Goal: Information Seeking & Learning: Learn about a topic

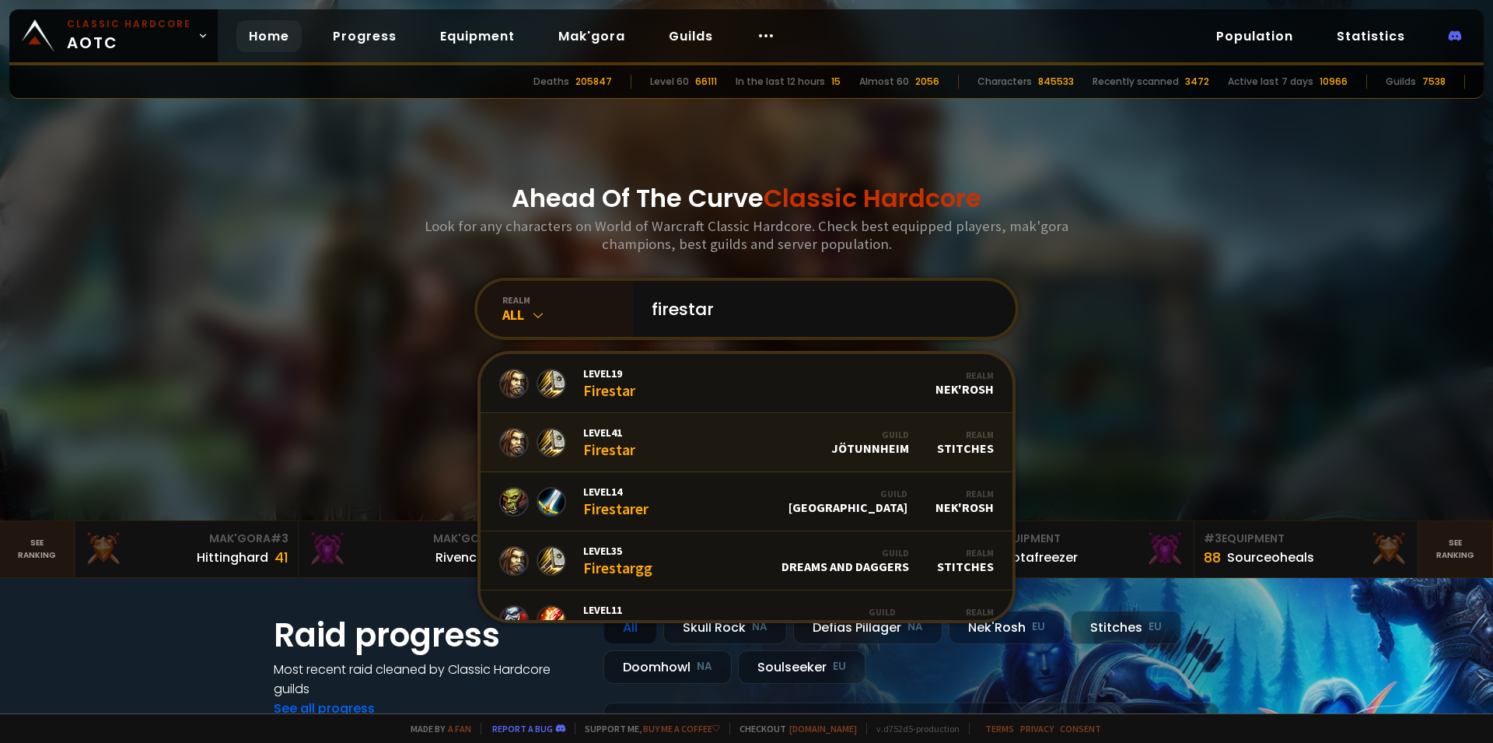
type input "firestar"
click at [610, 457] on div "Level 41 Firestar" at bounding box center [609, 441] width 52 height 33
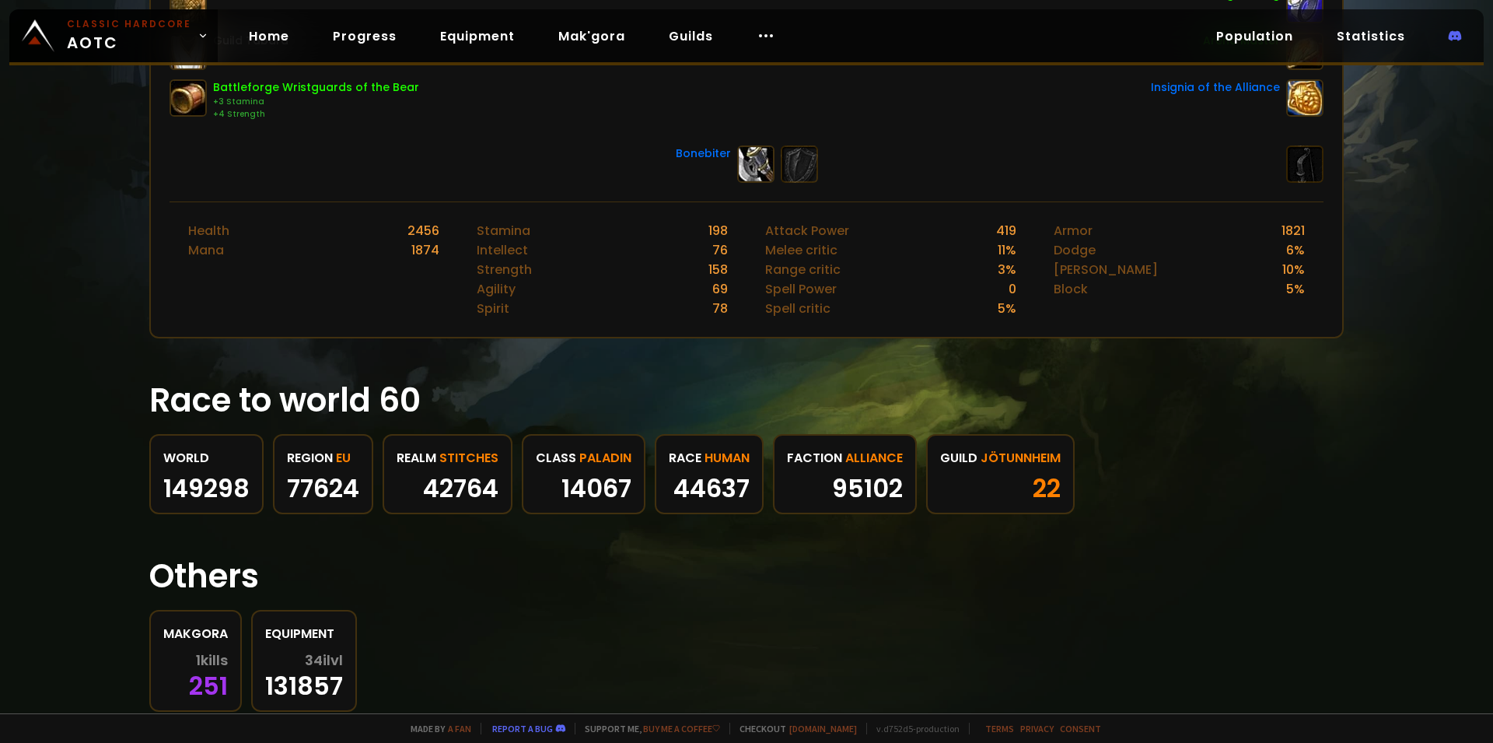
scroll to position [594, 0]
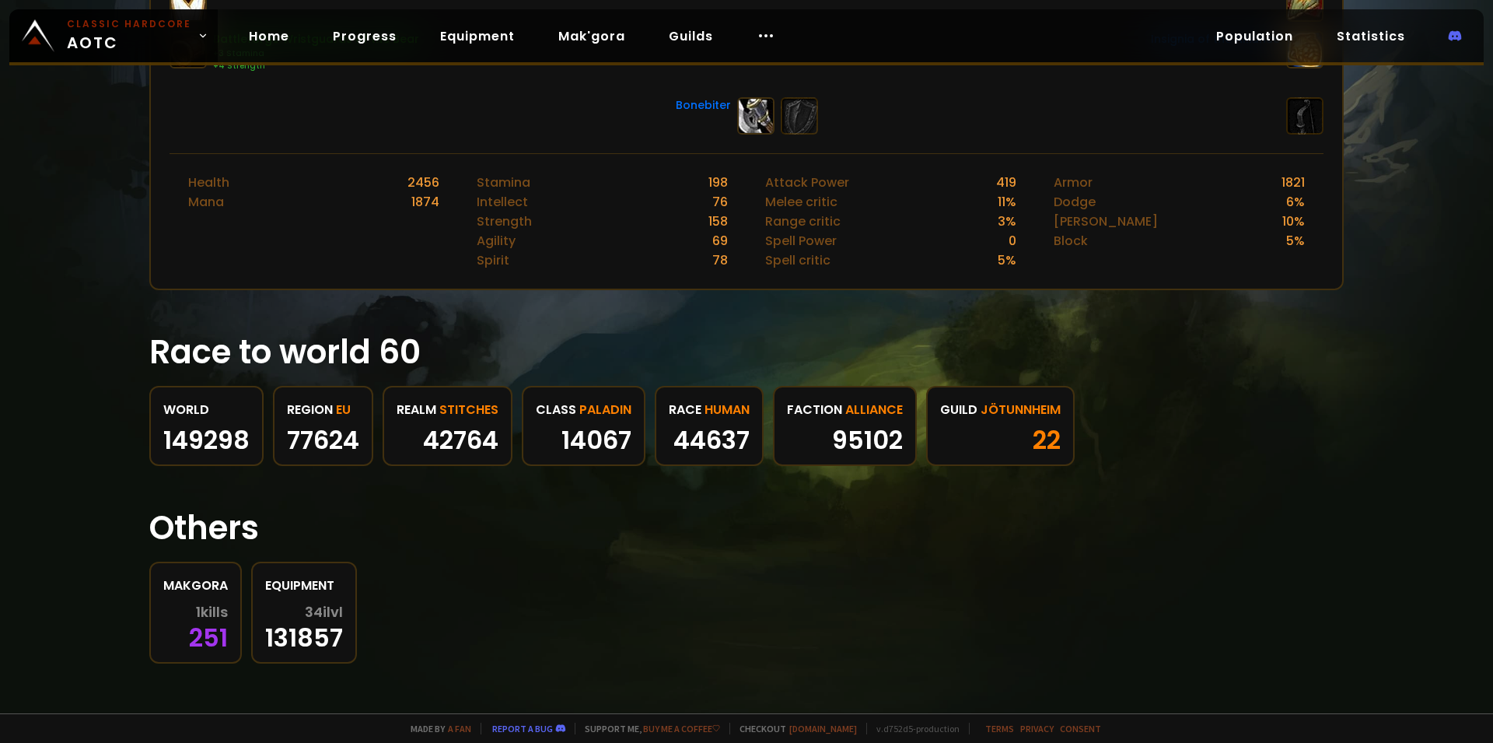
click at [201, 613] on span "1 kills" at bounding box center [212, 612] width 32 height 16
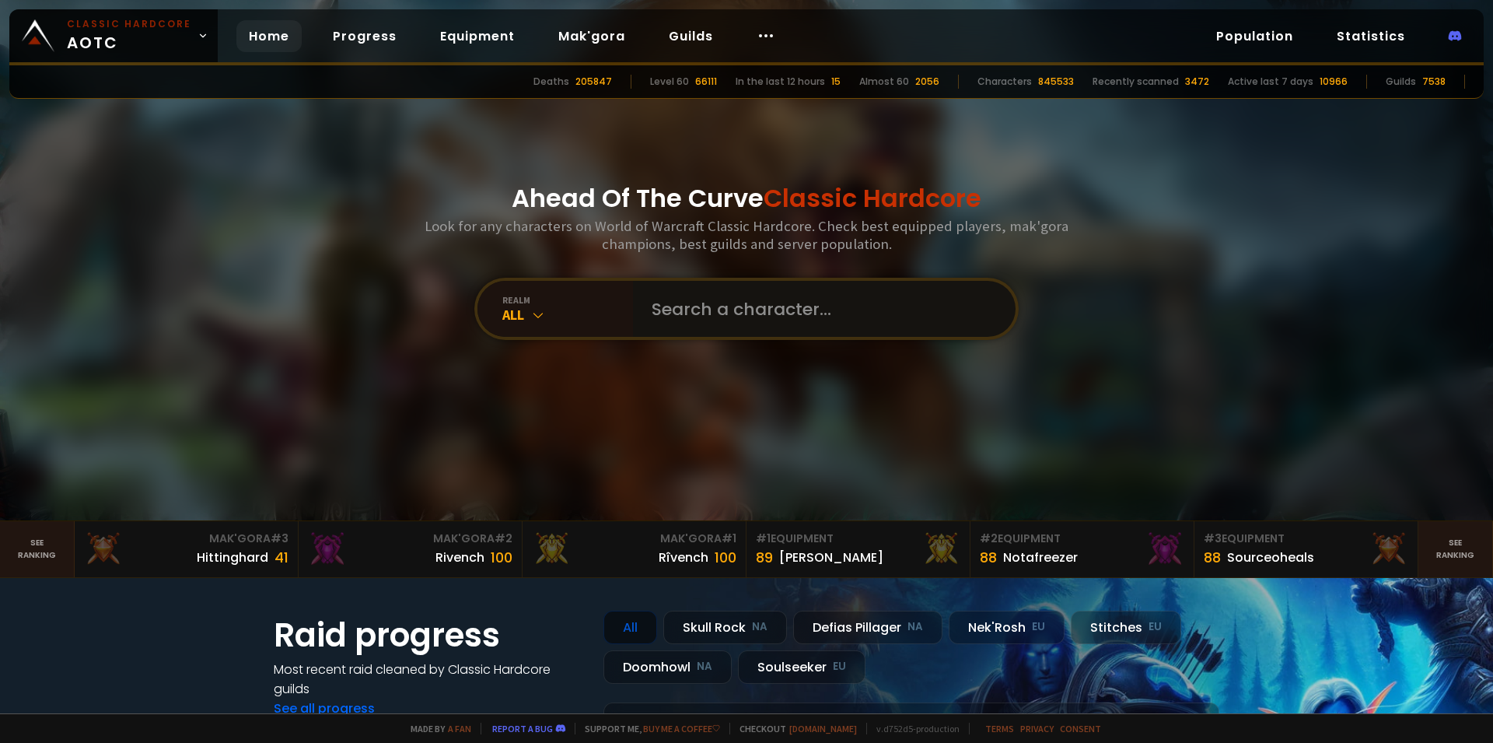
click at [736, 325] on input "text" at bounding box center [819, 309] width 355 height 56
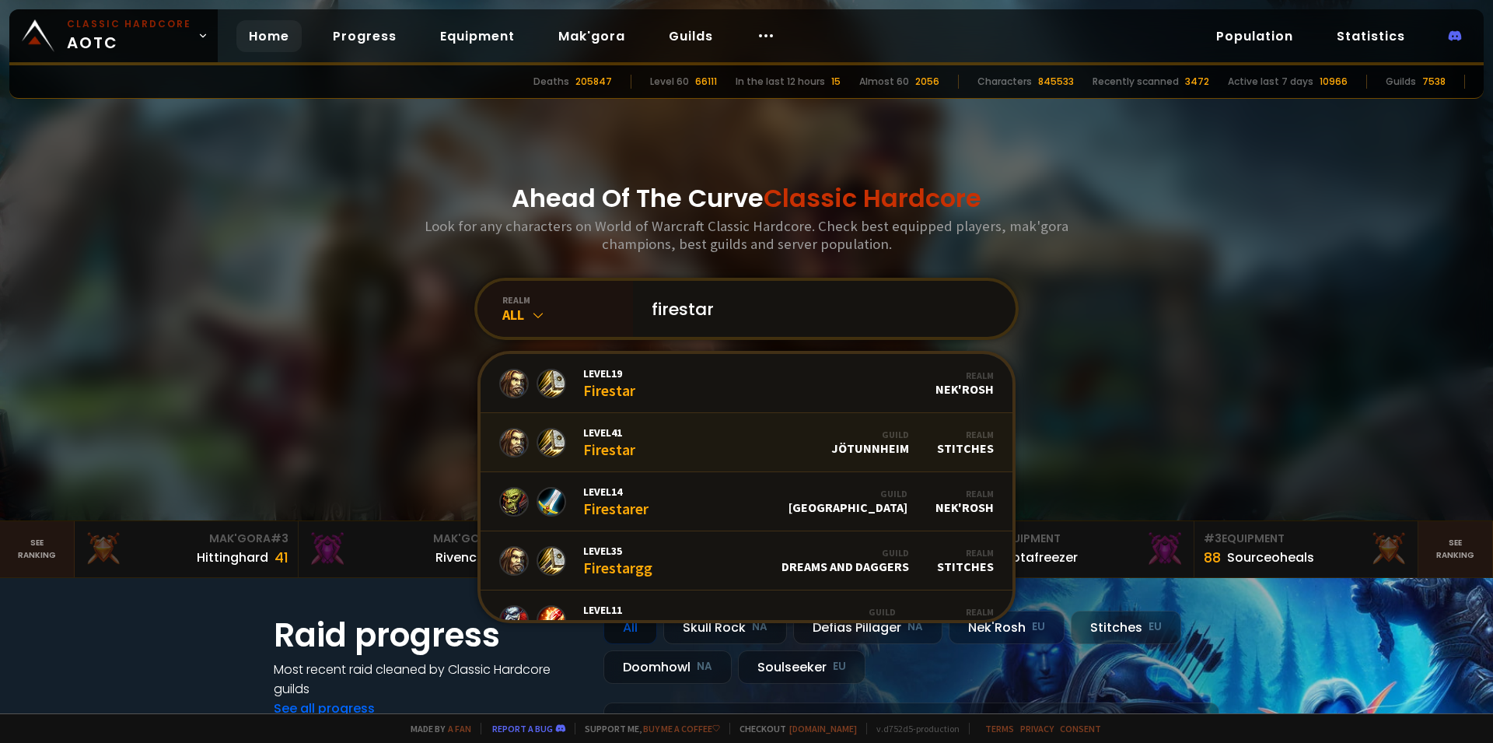
type input "firestar"
click at [613, 451] on div "Level 41 Firestar" at bounding box center [609, 441] width 52 height 33
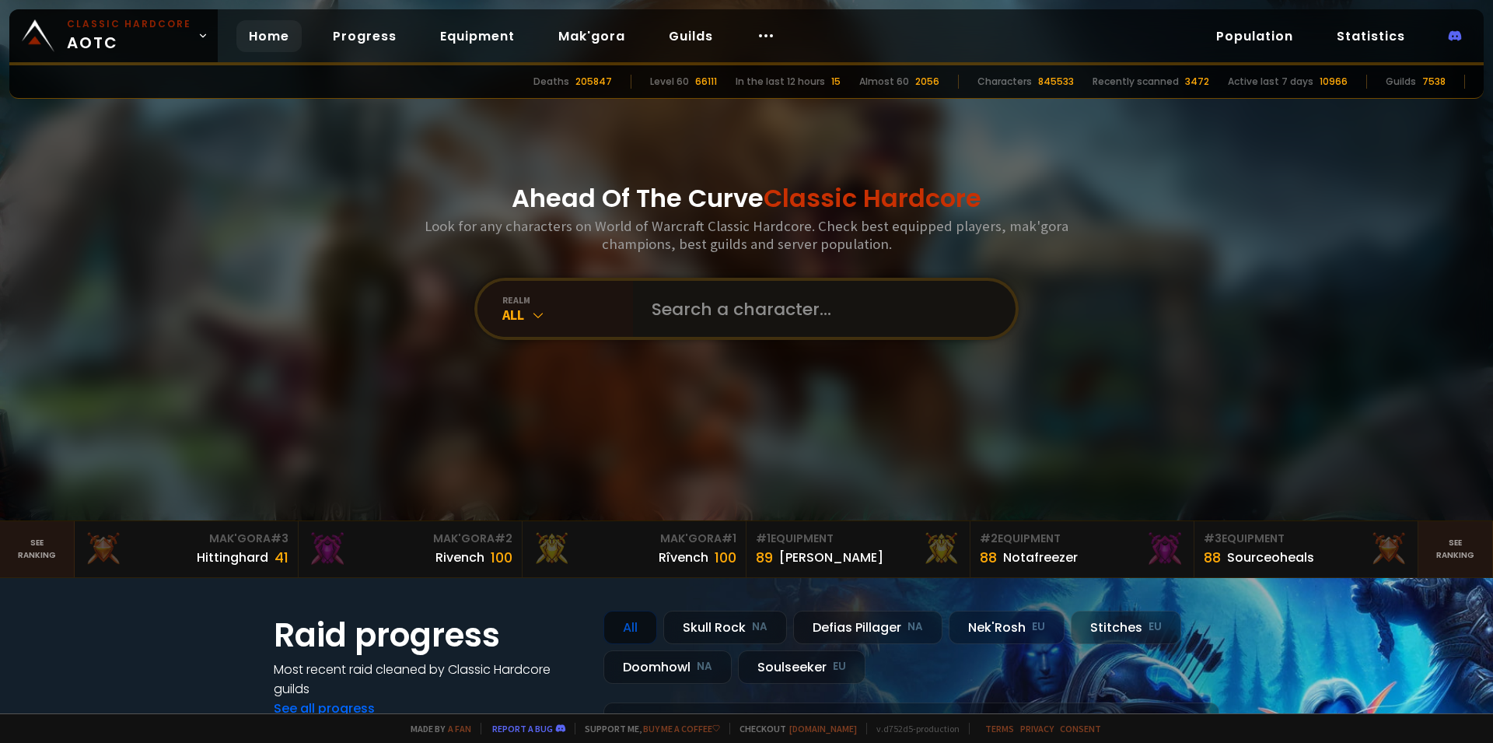
click at [733, 322] on input "text" at bounding box center [819, 309] width 355 height 56
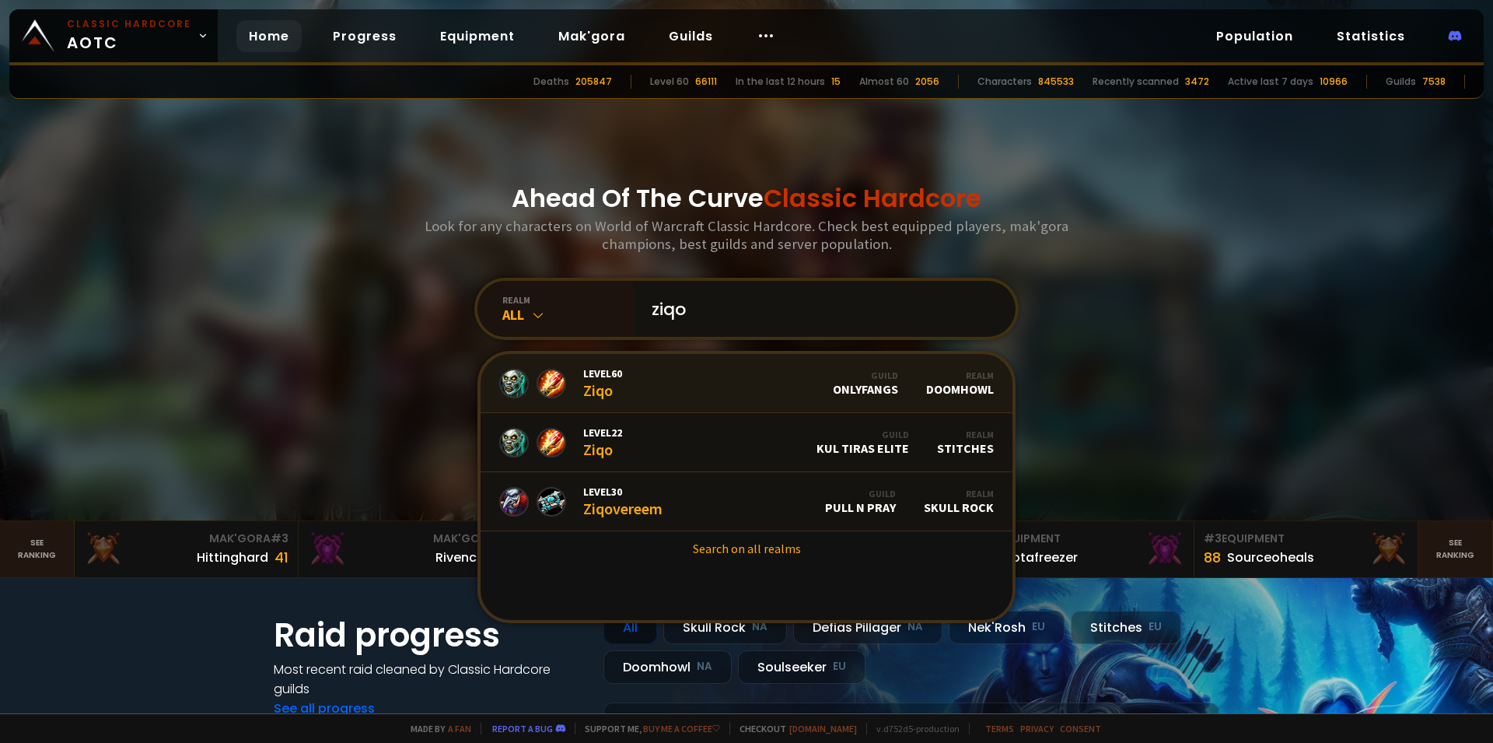
type input "ziqo"
click at [651, 379] on link "Level 60 Ziqo Guild OnlyFangs Realm Doomhowl" at bounding box center [747, 383] width 532 height 59
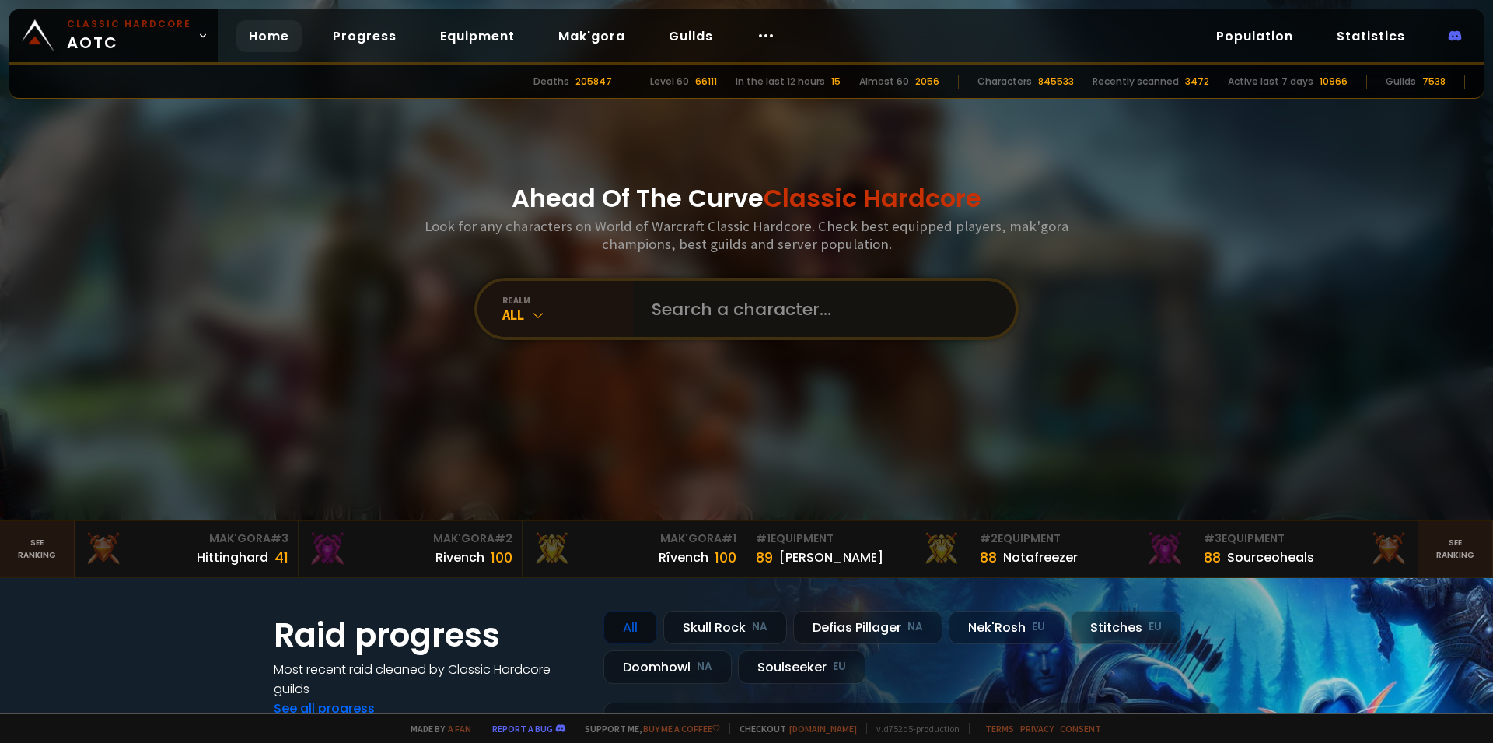
click at [684, 310] on input "text" at bounding box center [819, 309] width 355 height 56
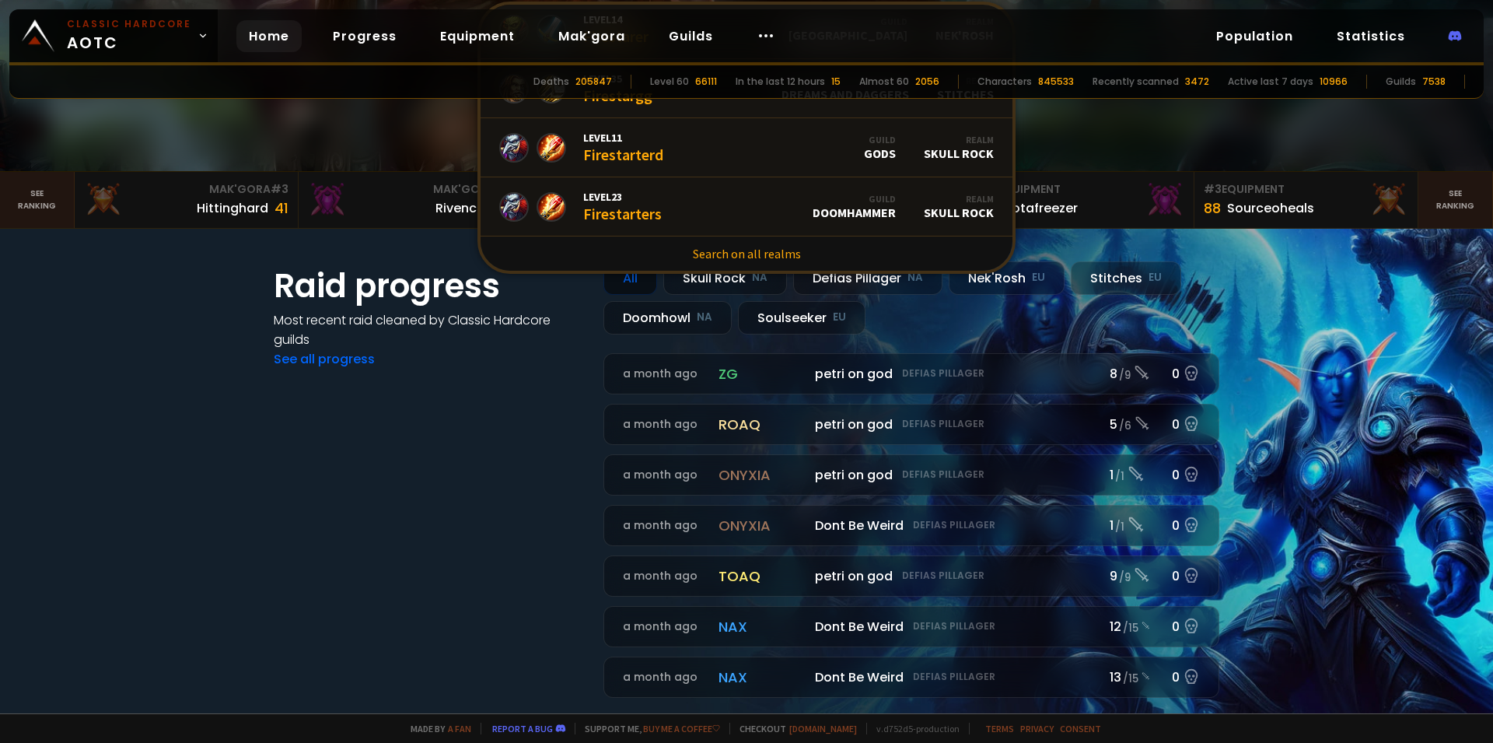
scroll to position [373, 0]
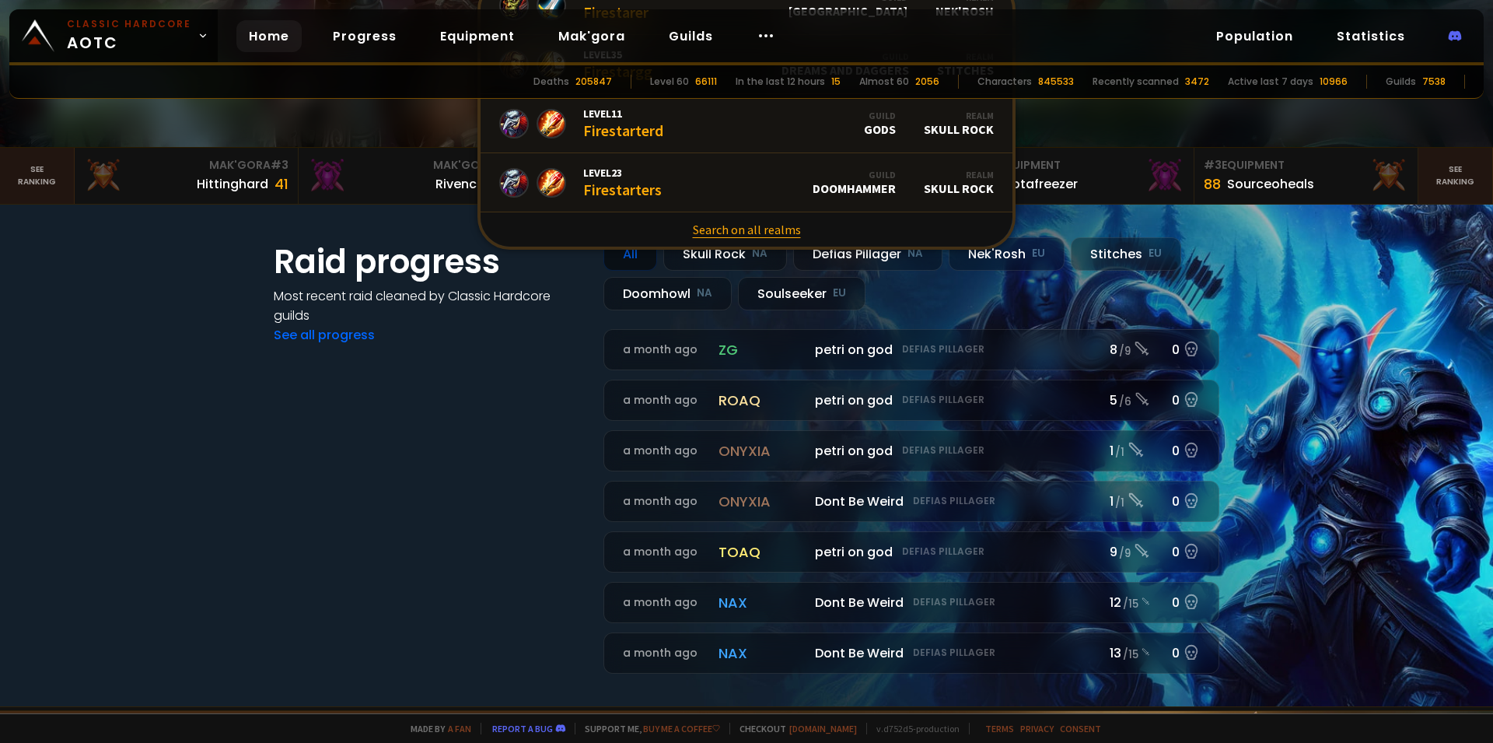
type input "firestar"
click at [746, 231] on link "Search on all realms" at bounding box center [747, 229] width 532 height 34
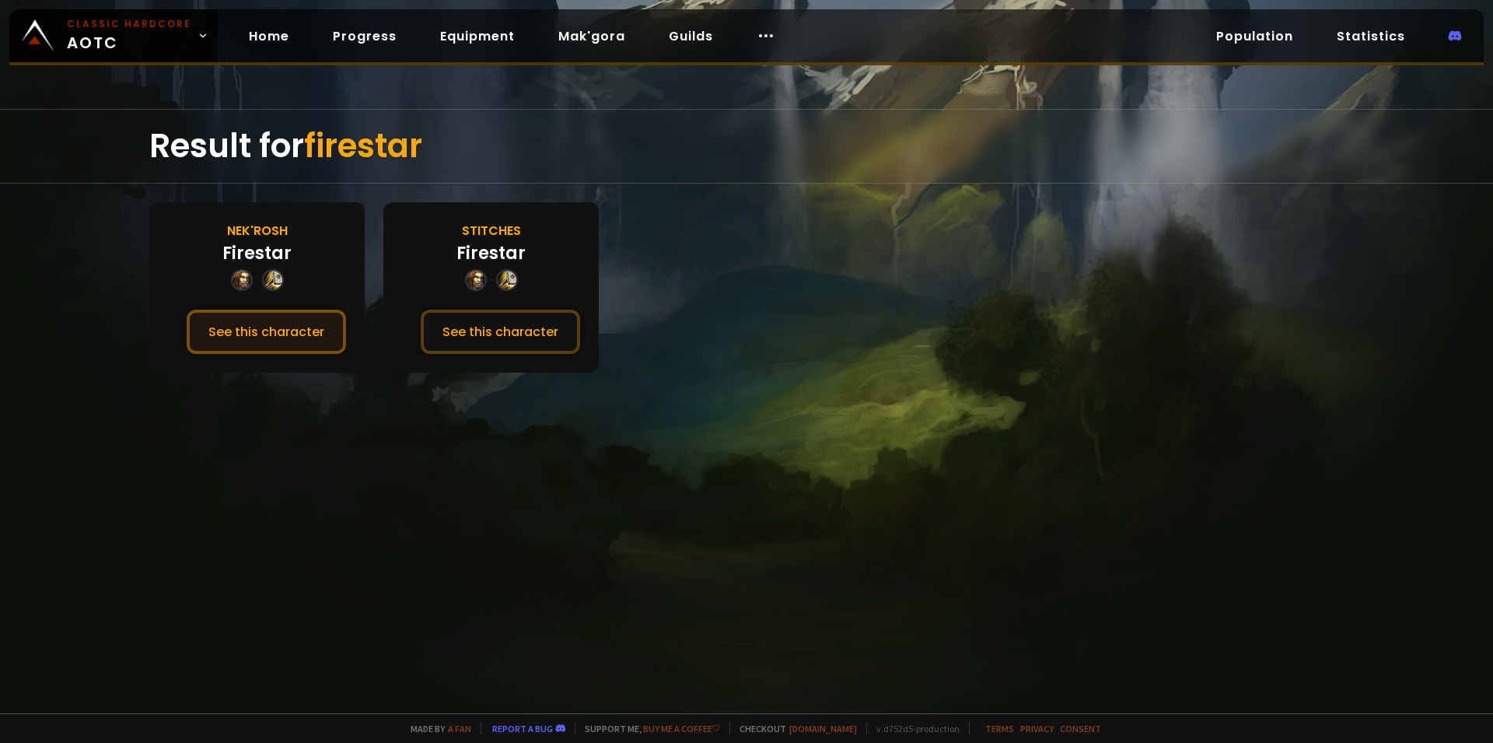
click at [277, 334] on button "See this character" at bounding box center [266, 331] width 159 height 44
click at [253, 251] on div "Firestar" at bounding box center [256, 253] width 69 height 26
